Goal: Information Seeking & Learning: Learn about a topic

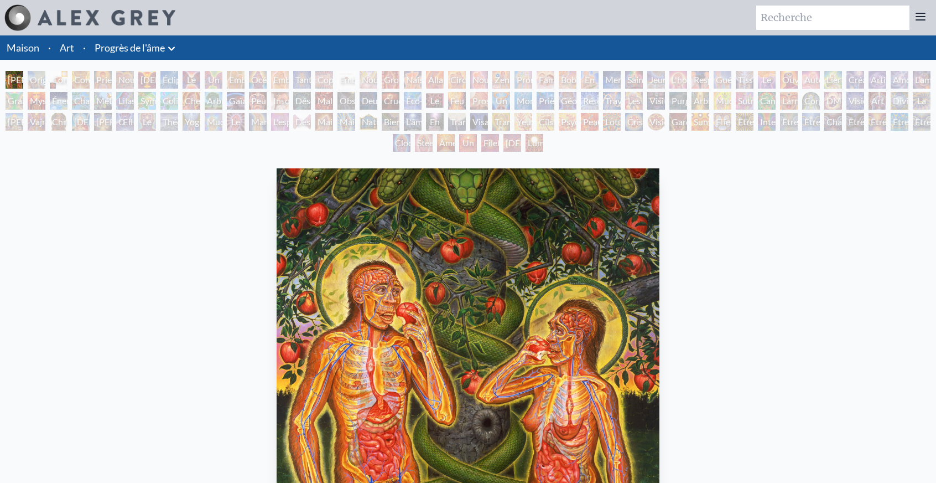
click at [648, 125] on font "Cristal de vision" at bounding box center [640, 134] width 25 height 37
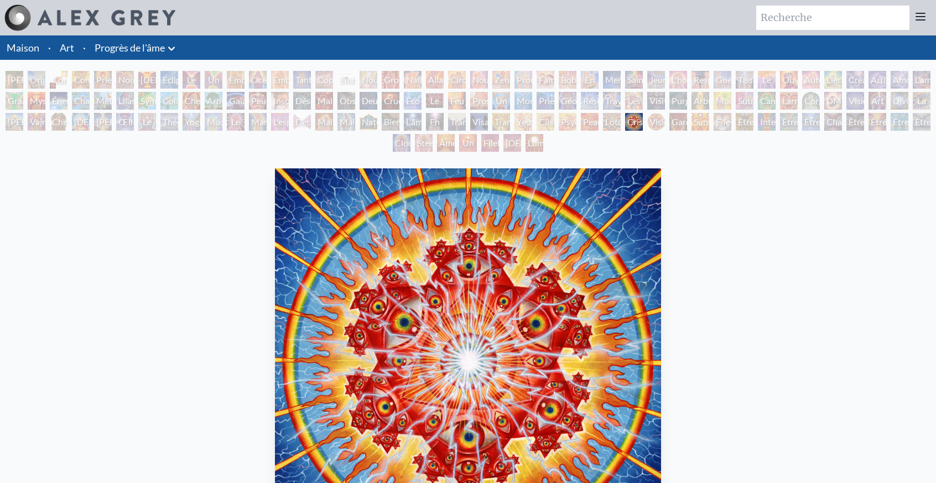
click at [714, 120] on font "Sunyata" at bounding box center [709, 121] width 31 height 11
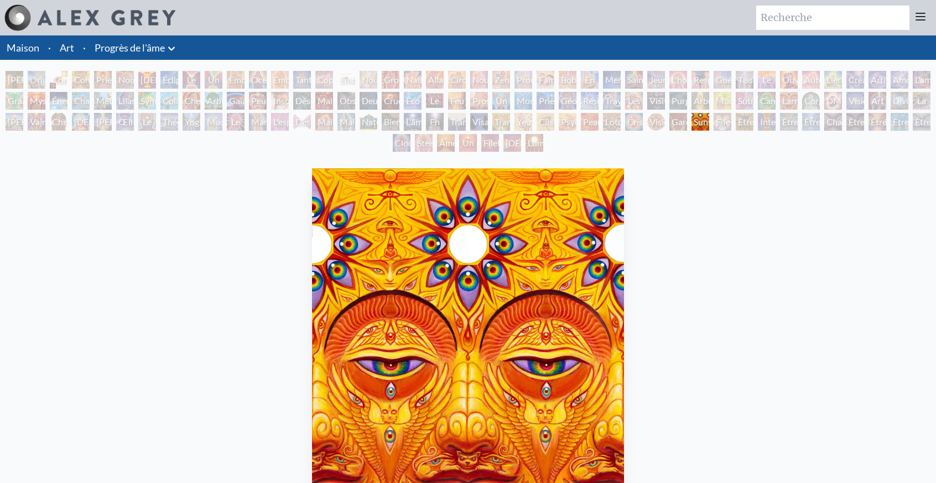
click at [759, 120] on font "Être du Bardo" at bounding box center [749, 134] width 23 height 37
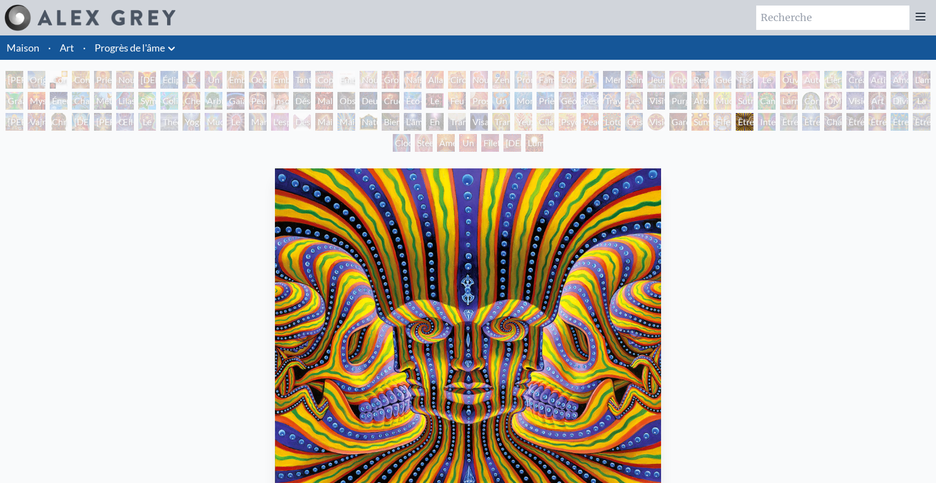
click at [762, 120] on font "Être du Bardo" at bounding box center [749, 134] width 23 height 37
click at [816, 119] on font "Être de diamant" at bounding box center [821, 134] width 32 height 37
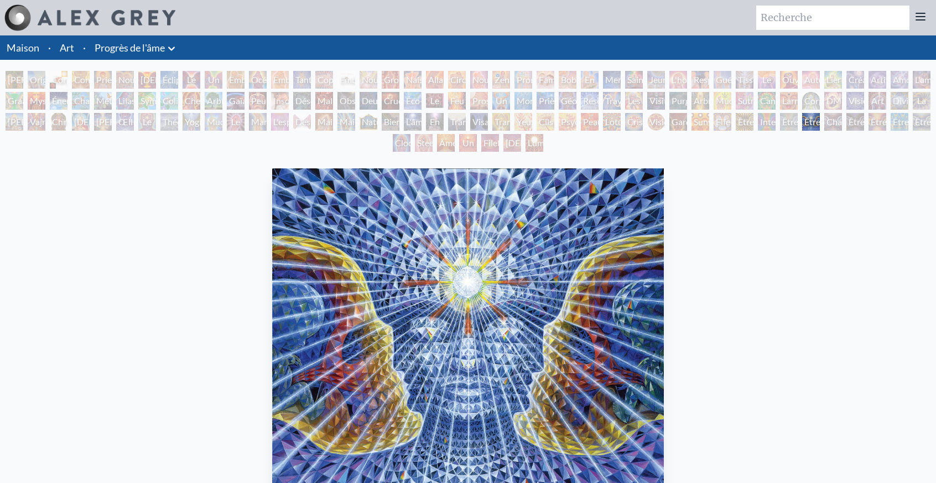
click at [869, 117] on font "Être Vajra" at bounding box center [859, 128] width 20 height 24
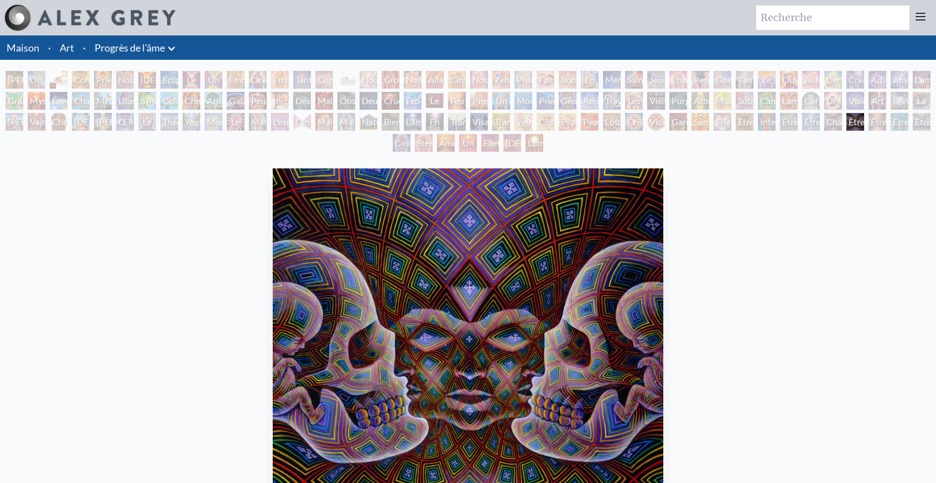
click at [917, 121] on div "Adam et Ève Origine visionnaire du langage Corps, esprit, âme Contemplation Pri…" at bounding box center [468, 113] width 936 height 84
click at [542, 140] on font "Lumière blanche" at bounding box center [543, 149] width 31 height 24
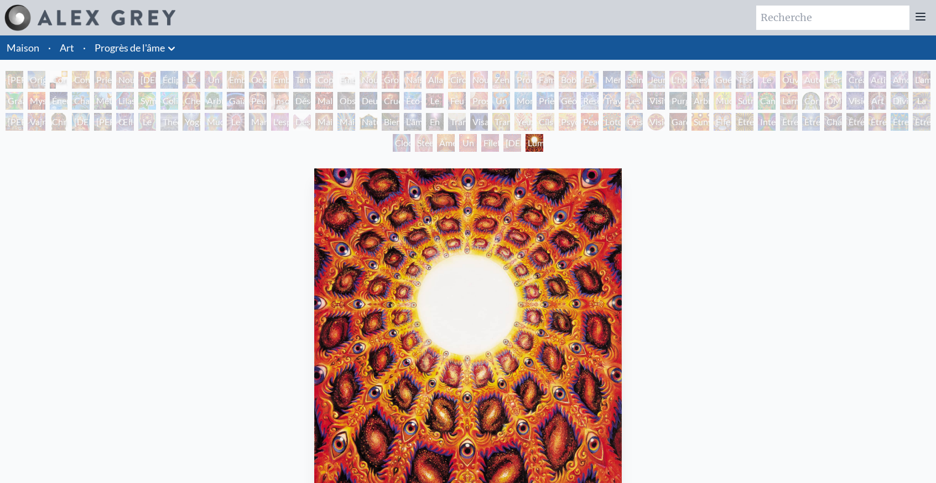
drag, startPoint x: 495, startPoint y: 141, endPoint x: 474, endPoint y: 141, distance: 20.5
click at [494, 141] on font "Filet de l'Être" at bounding box center [494, 155] width 20 height 37
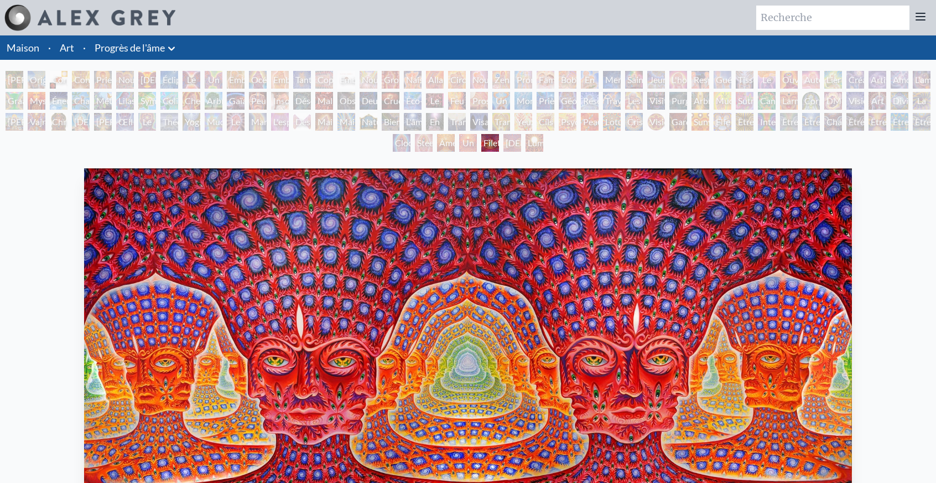
click at [415, 148] on div "Steeplehead 2" at bounding box center [424, 143] width 18 height 18
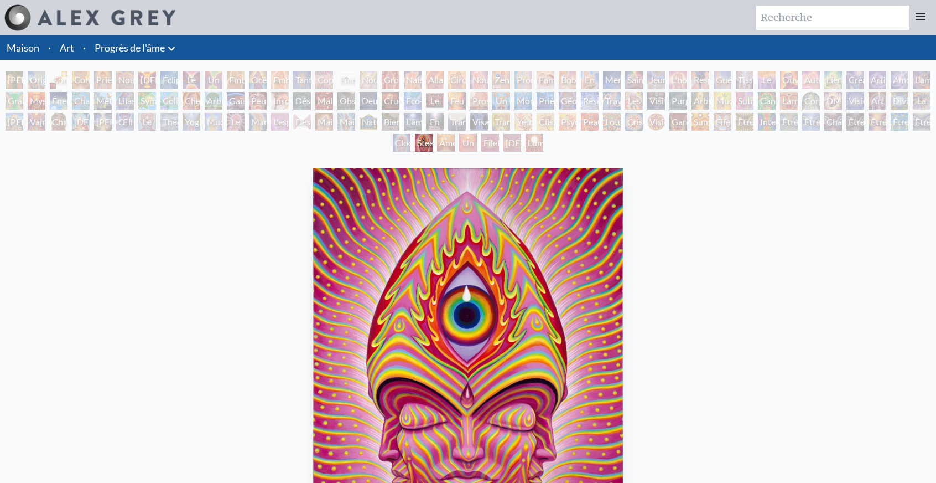
click at [470, 142] on font "Un" at bounding box center [469, 142] width 12 height 11
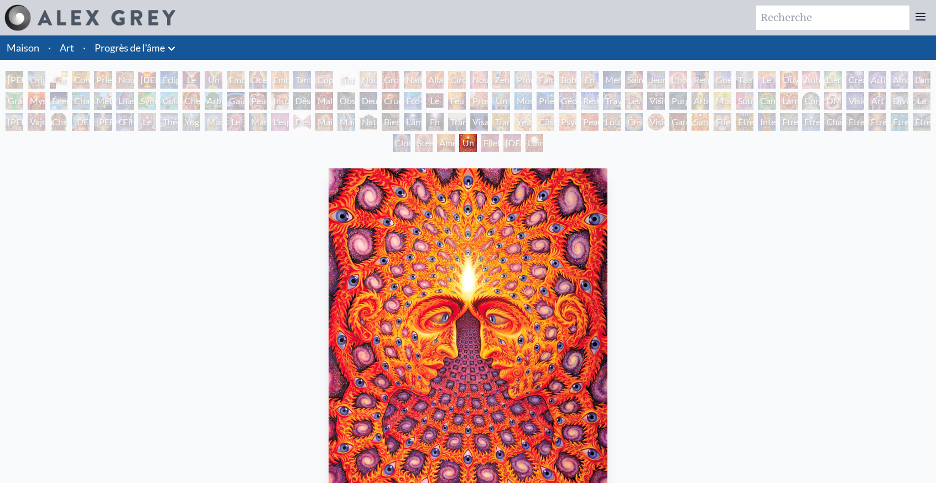
click at [439, 141] on font "Âme suprême" at bounding box center [455, 149] width 33 height 24
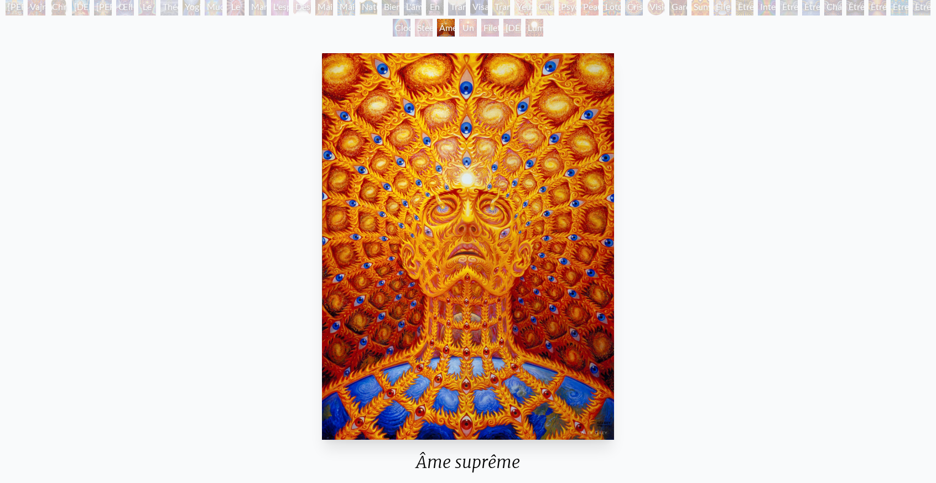
scroll to position [111, 0]
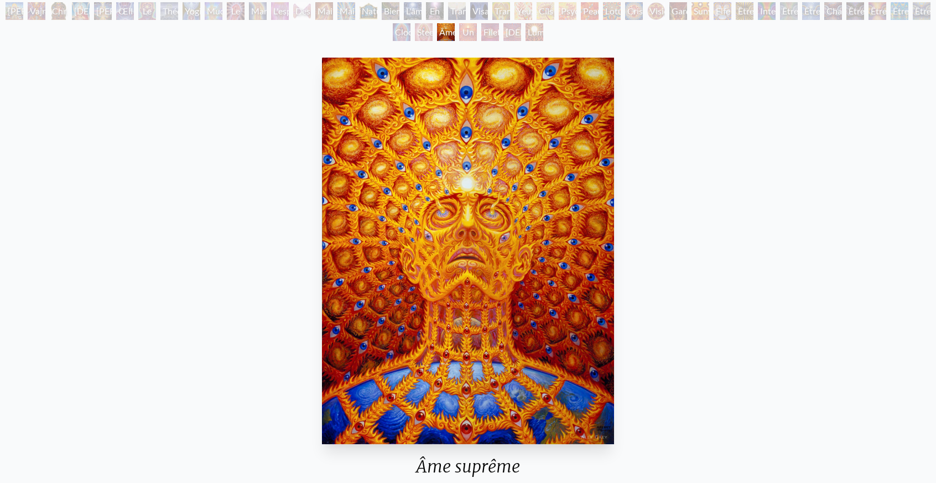
click at [415, 25] on div "Steeplehead 2" at bounding box center [424, 32] width 18 height 18
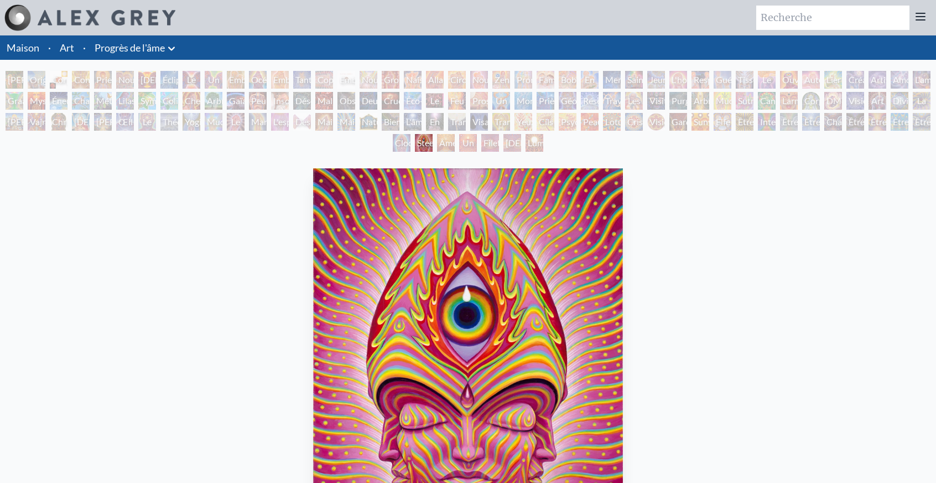
click at [401, 126] on font "Bienveillance" at bounding box center [409, 121] width 50 height 11
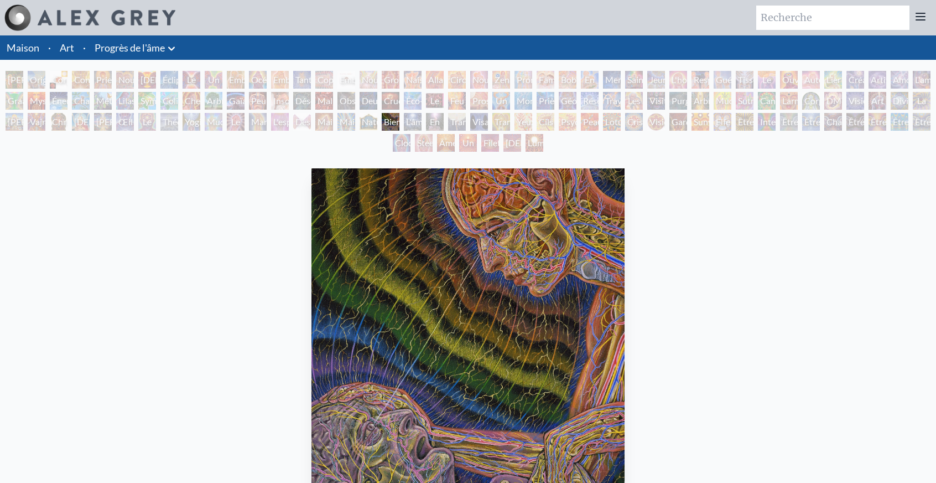
click at [524, 97] on font "Monocorde" at bounding box center [539, 100] width 45 height 11
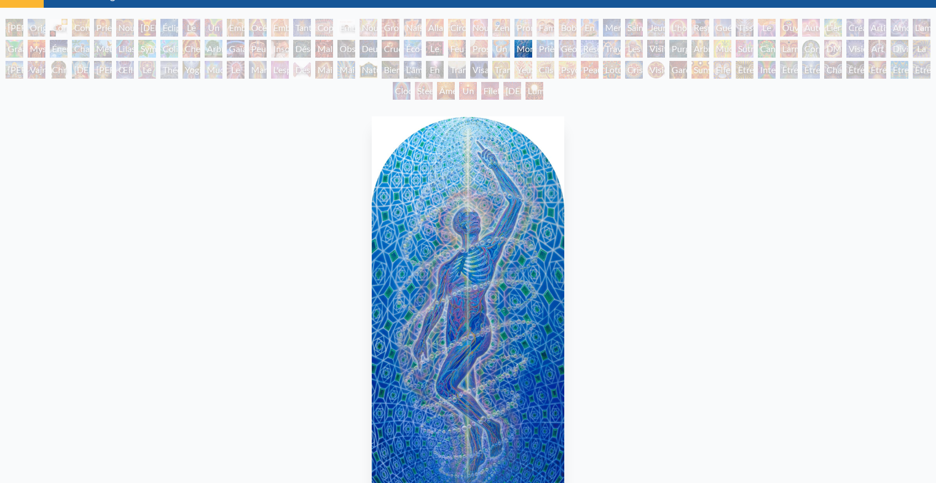
scroll to position [55, 0]
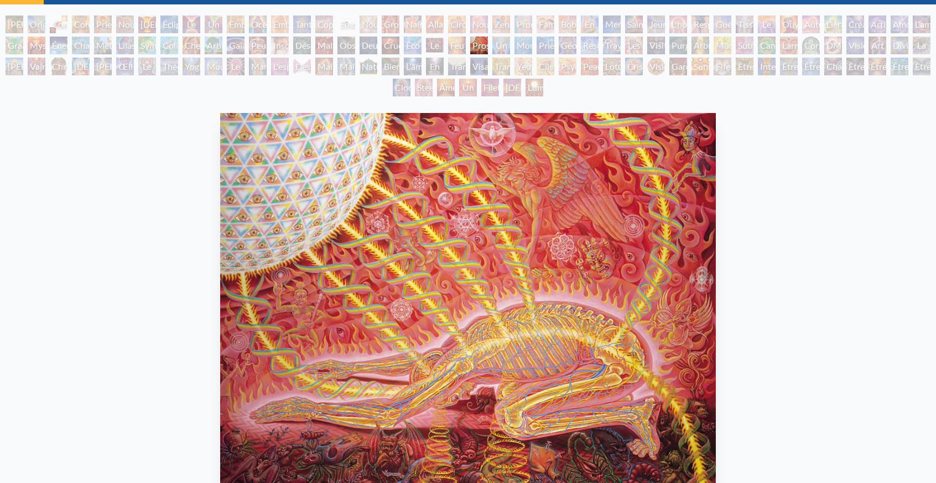
scroll to position [13, 0]
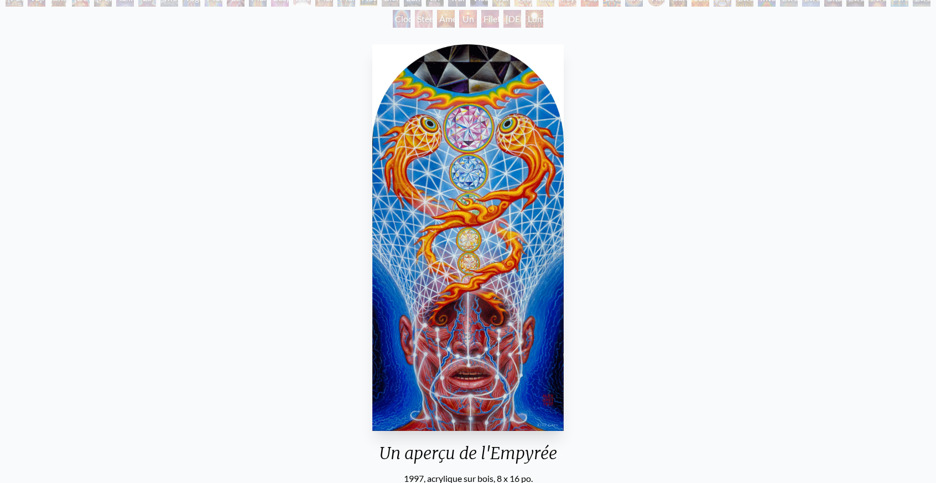
scroll to position [166, 0]
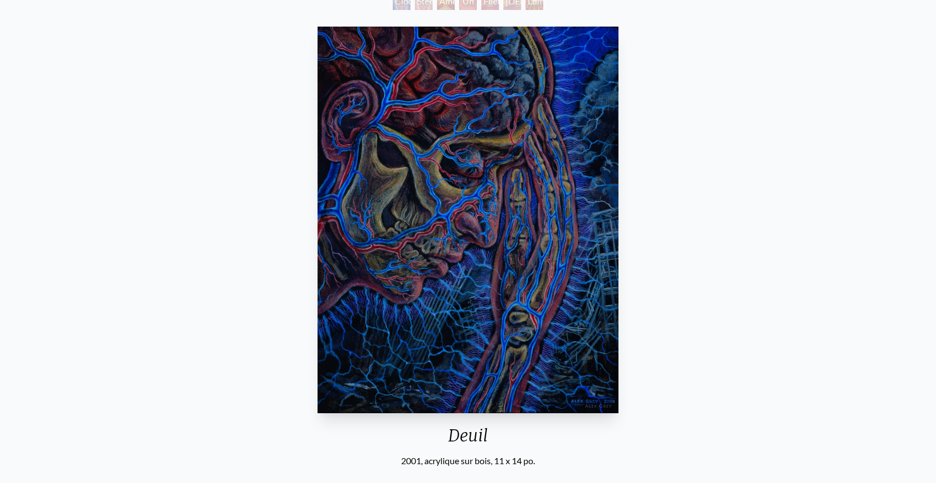
scroll to position [111, 0]
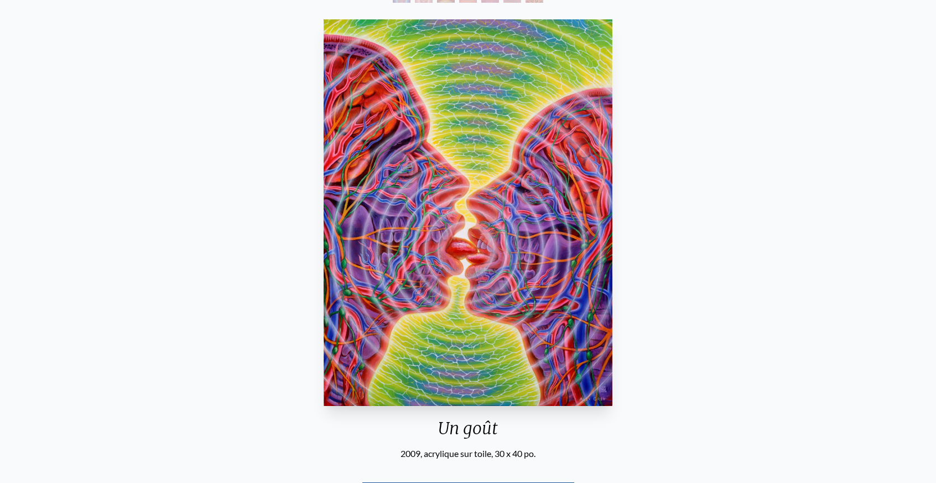
scroll to position [166, 0]
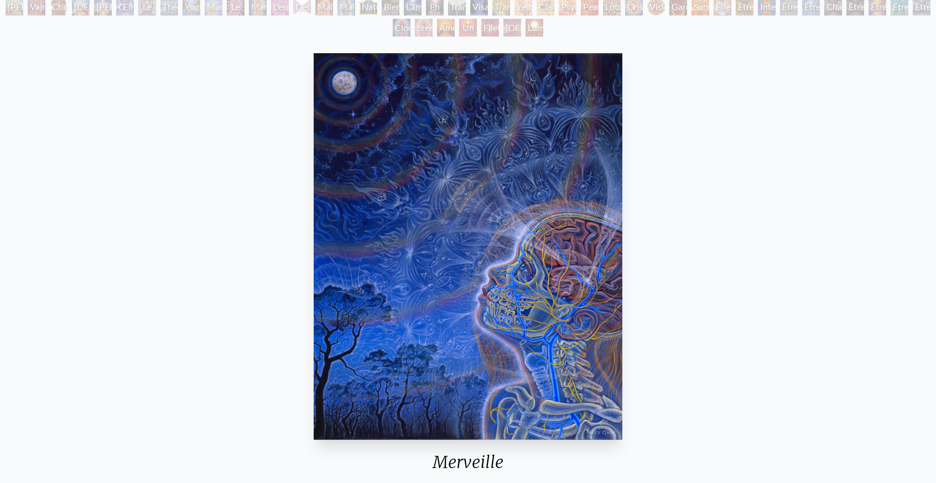
scroll to position [111, 0]
